Goal: Find specific page/section: Find specific page/section

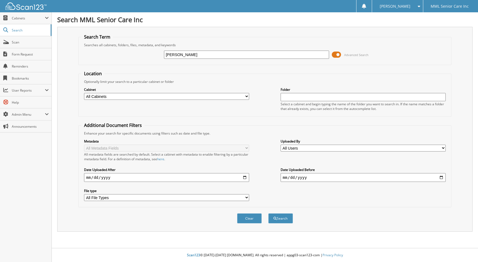
type input "[PERSON_NAME]"
click at [268, 213] on button "Search" at bounding box center [280, 218] width 25 height 10
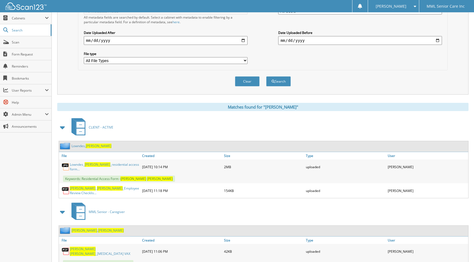
scroll to position [178, 0]
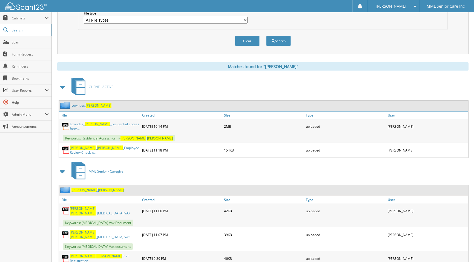
click at [77, 188] on span "Helger" at bounding box center [84, 190] width 26 height 5
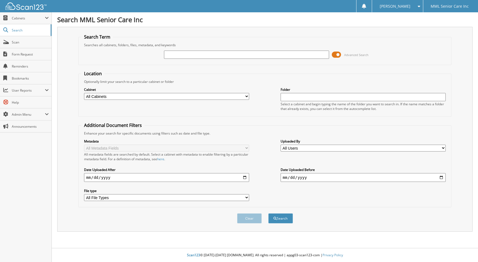
type input "j"
type input "Kayla Delsanto"
click at [268, 213] on button "Search" at bounding box center [280, 218] width 25 height 10
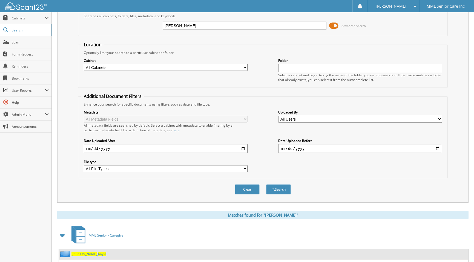
scroll to position [74, 0]
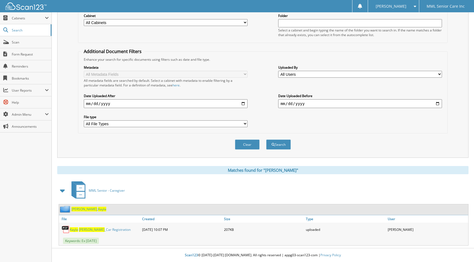
click at [81, 209] on span "Delsanto" at bounding box center [84, 209] width 26 height 5
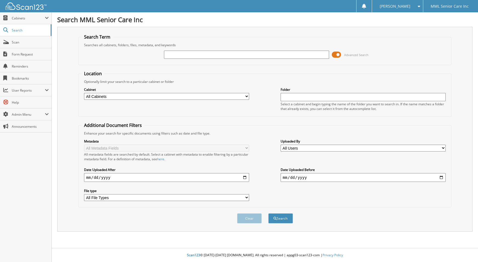
click at [206, 56] on input "text" at bounding box center [246, 55] width 165 height 8
type input "[PERSON_NAME]"
click at [281, 221] on button "Search" at bounding box center [280, 218] width 25 height 10
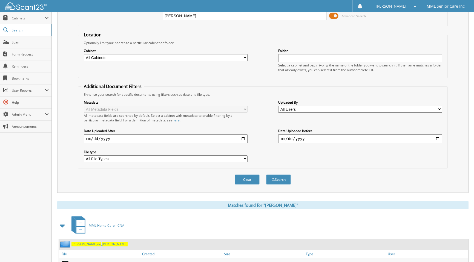
scroll to position [103, 0]
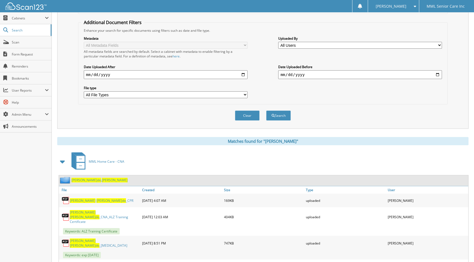
click at [81, 181] on span "Rosa do" at bounding box center [86, 180] width 30 height 5
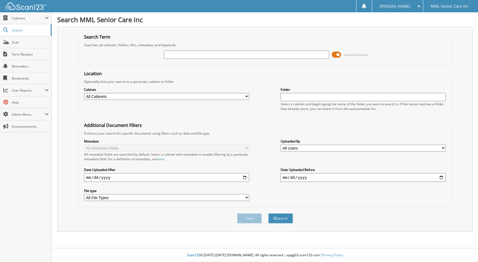
drag, startPoint x: 207, startPoint y: 57, endPoint x: 207, endPoint y: 54, distance: 3.8
click at [207, 57] on input "text" at bounding box center [246, 55] width 165 height 8
type input "[PERSON_NAME]"
click at [268, 213] on button "Search" at bounding box center [280, 218] width 25 height 10
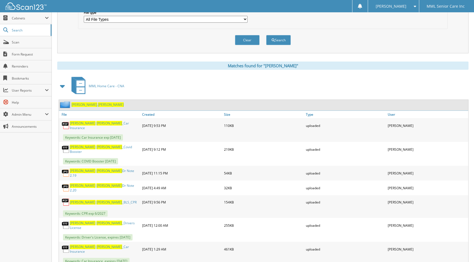
scroll to position [181, 0]
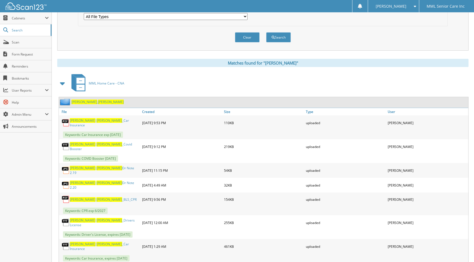
click at [98, 103] on span "[PERSON_NAME]" at bounding box center [111, 102] width 26 height 5
